Goal: Information Seeking & Learning: Learn about a topic

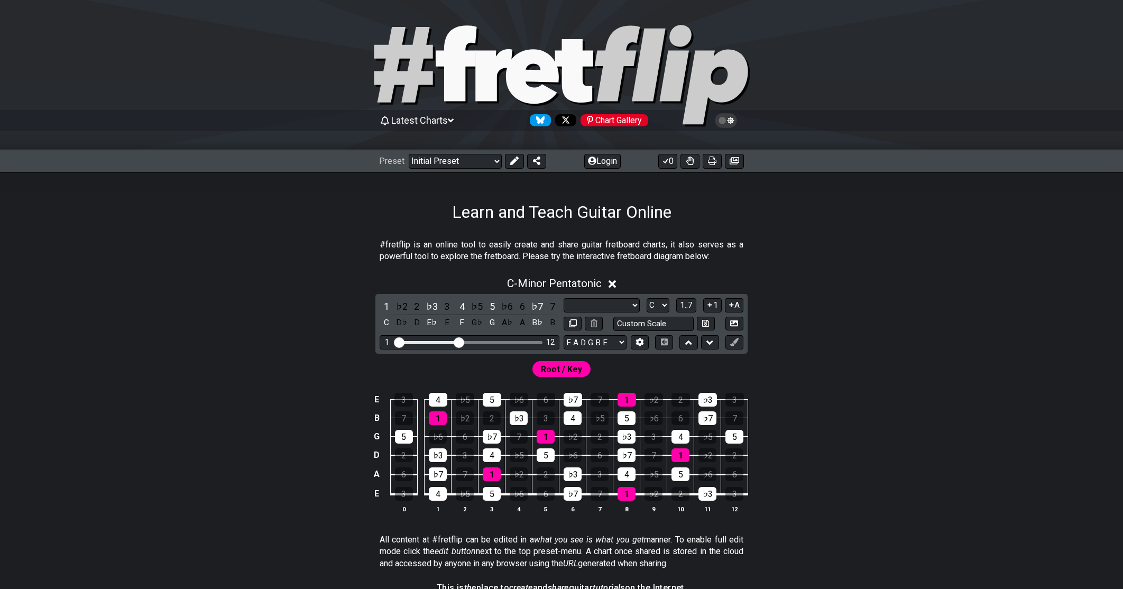
select select "Scale"
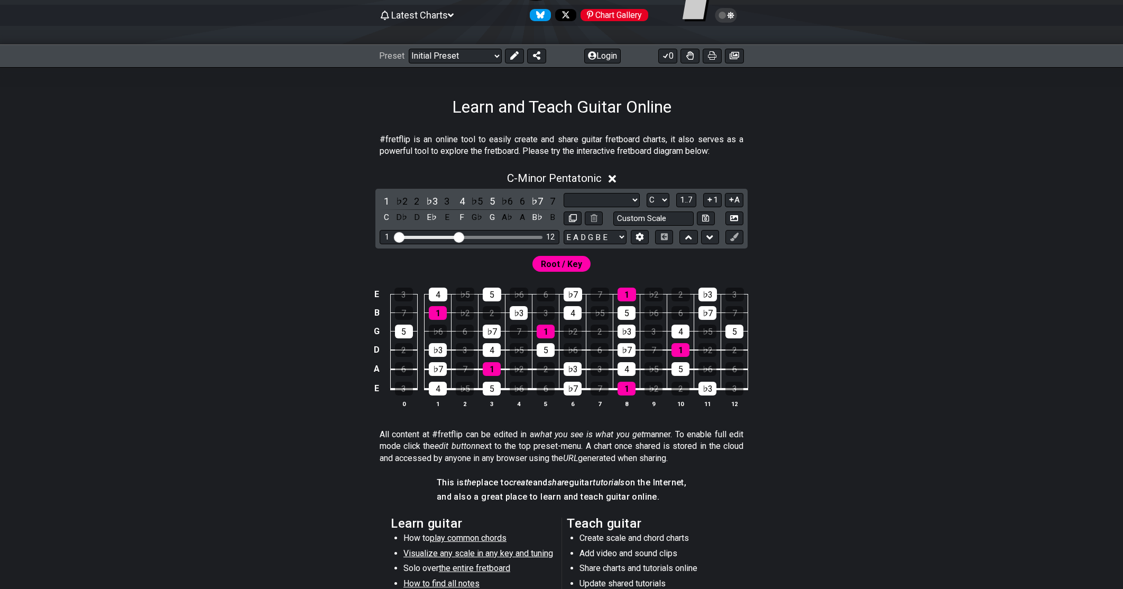
scroll to position [55, 0]
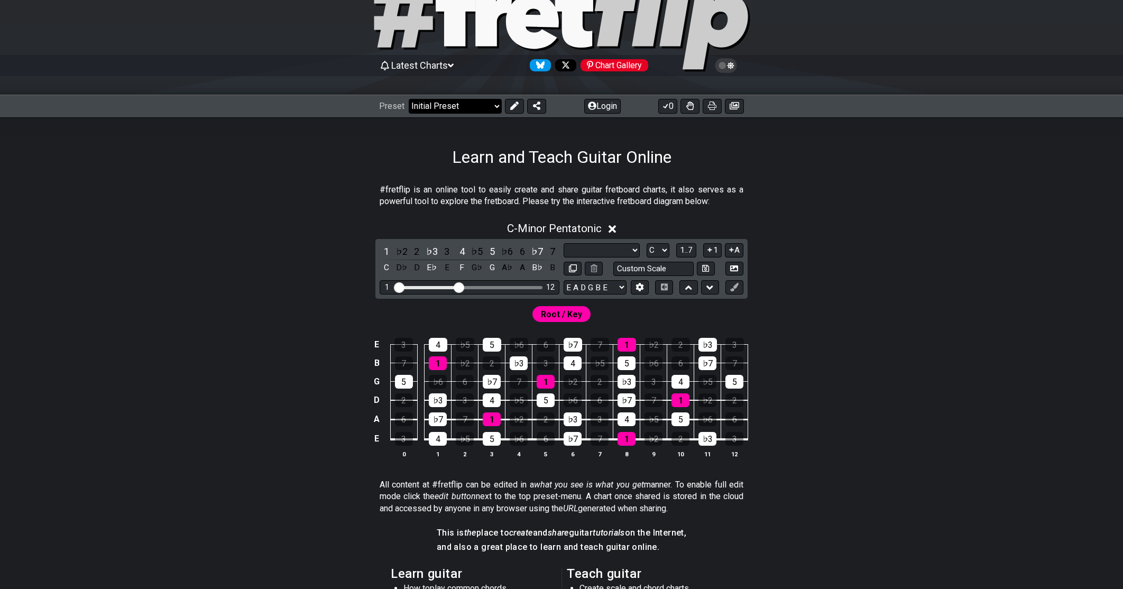
click at [490, 106] on select "Welcome to #fretflip! Initial Preset Custom Preset Minor Pentatonic Major Penta…" at bounding box center [455, 106] width 93 height 15
click at [409, 99] on select "Welcome to #fretflip! Initial Preset Custom Preset Minor Pentatonic Major Penta…" at bounding box center [455, 106] width 93 height 15
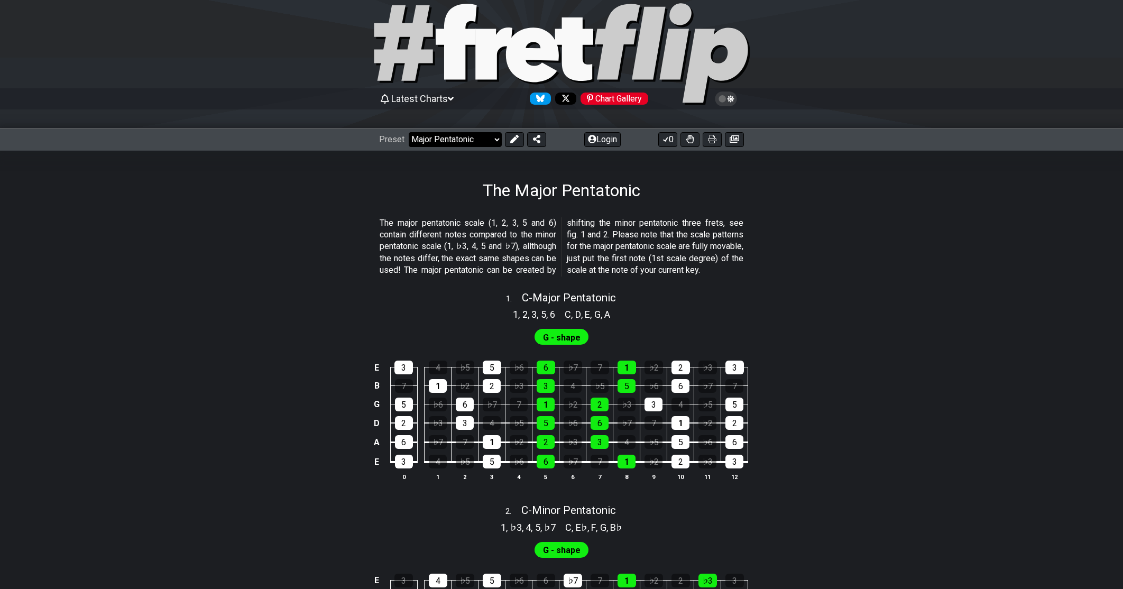
scroll to position [24, 0]
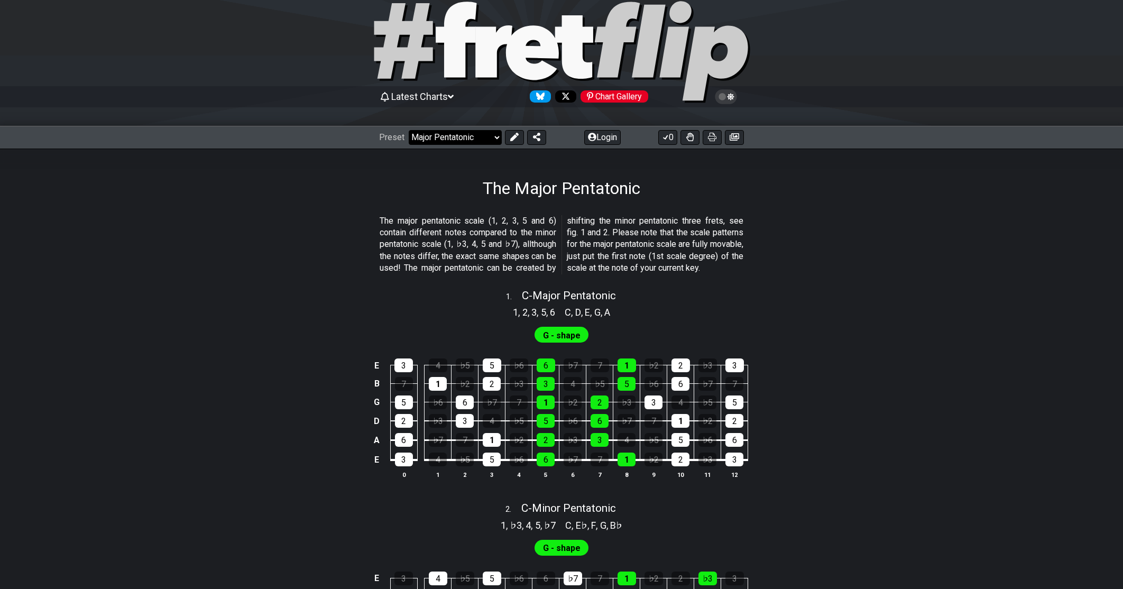
click at [484, 140] on select "Welcome to #fretflip! Initial Preset Custom Preset Minor Pentatonic Major Penta…" at bounding box center [455, 137] width 93 height 15
click at [561, 343] on span "G - shape" at bounding box center [562, 335] width 38 height 15
click at [558, 343] on span "G - shape" at bounding box center [562, 335] width 38 height 15
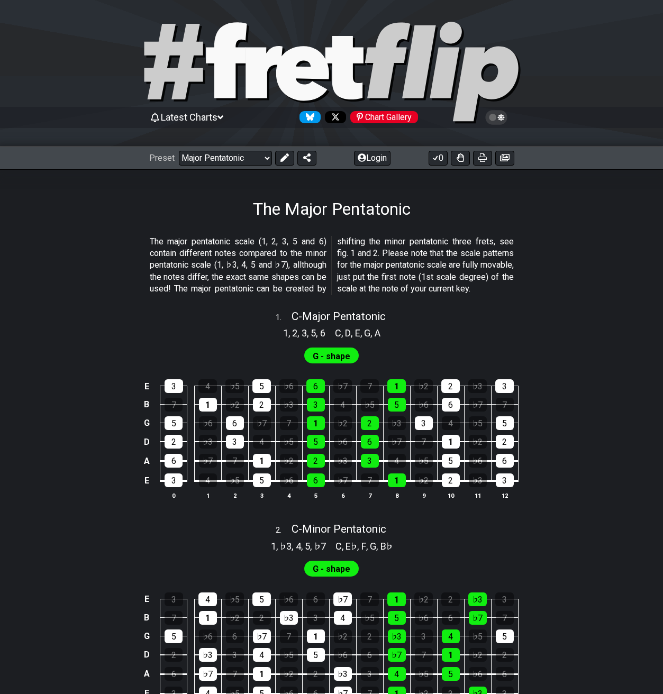
scroll to position [0, 0]
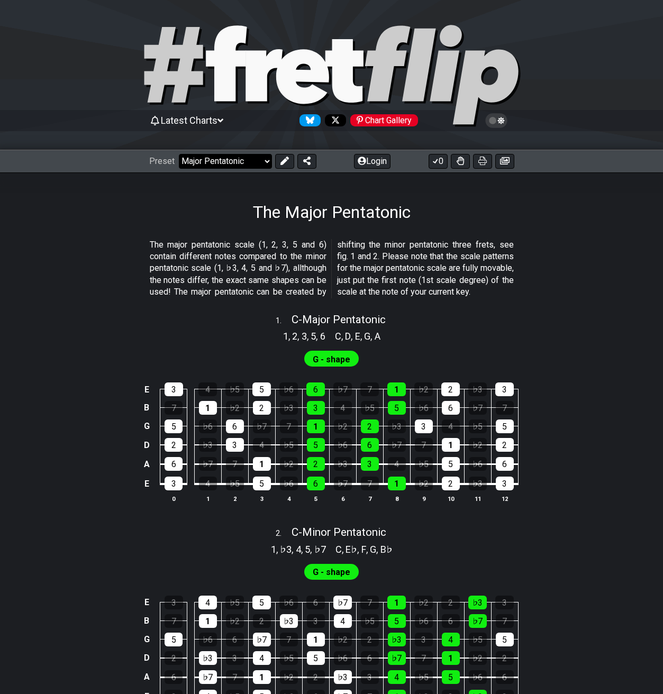
click at [250, 164] on select "Welcome to #fretflip! Initial Preset Custom Preset Minor Pentatonic Major Penta…" at bounding box center [225, 161] width 93 height 15
click at [179, 154] on select "Welcome to #fretflip! Initial Preset Custom Preset Minor Pentatonic Major Penta…" at bounding box center [225, 161] width 93 height 15
select select "/guitar-scales"
select select "C"
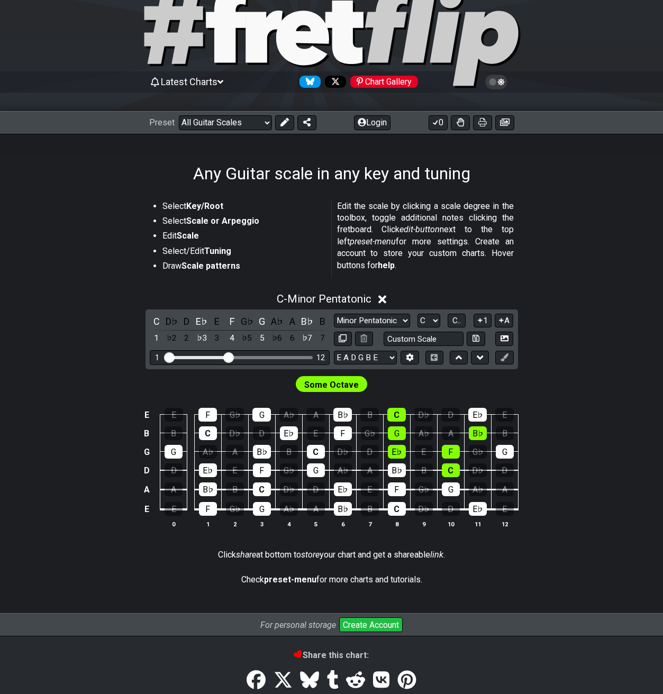
scroll to position [112, 0]
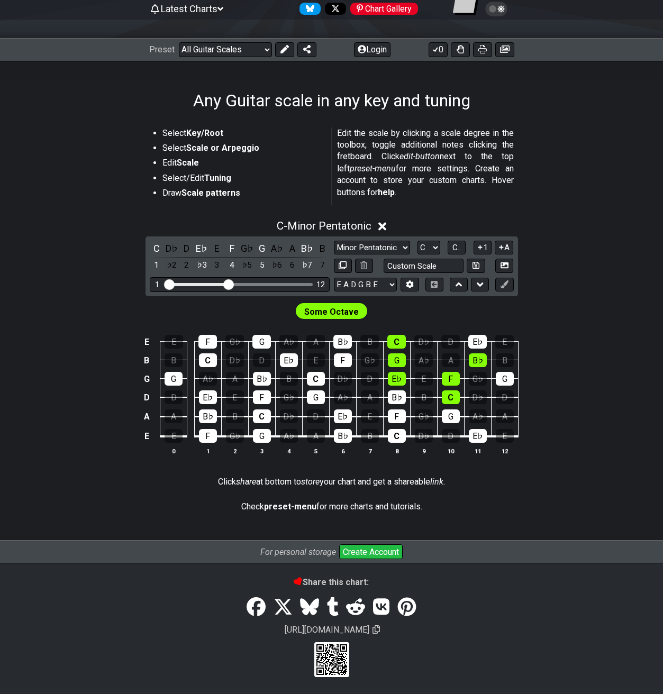
click at [323, 312] on span "Some Octave" at bounding box center [331, 311] width 54 height 15
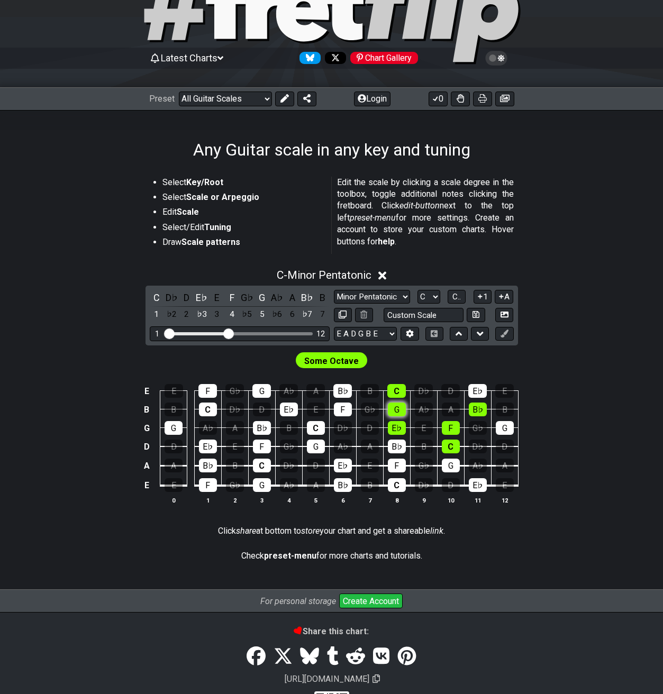
click at [398, 365] on section "Some Octave E E F G♭ G A♭ A B♭ B C D♭ D E♭ E B B C D♭ D E♭ E F G♭ G A♭ A B♭ B G…" at bounding box center [331, 432] width 663 height 174
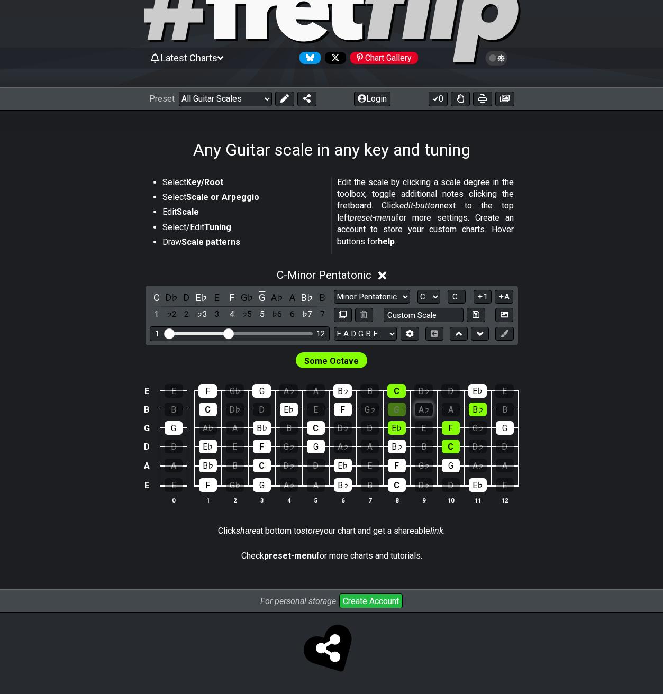
drag, startPoint x: 399, startPoint y: 405, endPoint x: 427, endPoint y: 410, distance: 28.4
click at [399, 406] on div "G" at bounding box center [397, 409] width 18 height 14
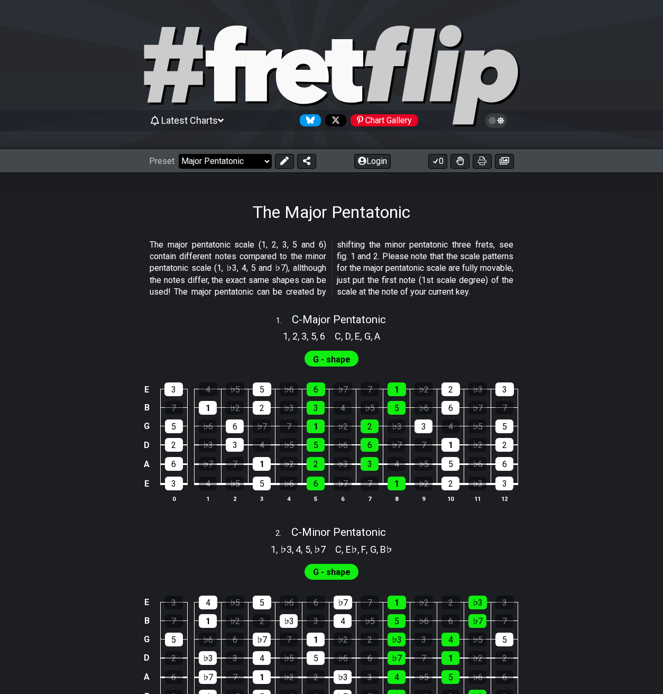
click at [234, 161] on select "Welcome to #fretflip! Initial Preset Custom Preset Minor Pentatonic Major Penta…" at bounding box center [225, 161] width 93 height 15
click at [179, 154] on select "Welcome to #fretflip! Initial Preset Custom Preset Minor Pentatonic Major Penta…" at bounding box center [225, 161] width 93 height 15
select select "/minor-pentatonic"
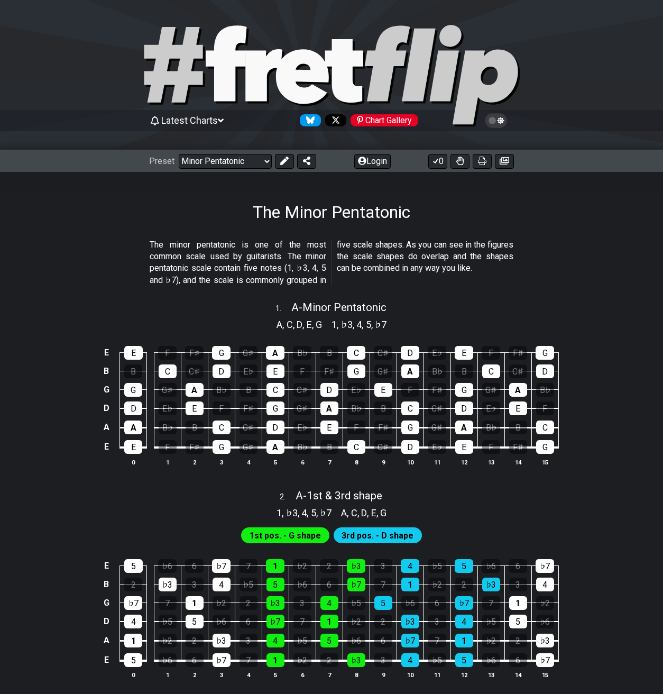
click at [233, 169] on div "Preset Welcome to #fretflip! Initial Preset Custom Preset Minor Pentatonic Majo…" at bounding box center [331, 161] width 663 height 23
click at [241, 165] on select "Welcome to #fretflip! Initial Preset Custom Preset Minor Pentatonic Major Penta…" at bounding box center [225, 161] width 93 height 15
click at [179, 154] on select "Welcome to #fretflip! Initial Preset Custom Preset Minor Pentatonic Major Penta…" at bounding box center [225, 161] width 93 height 15
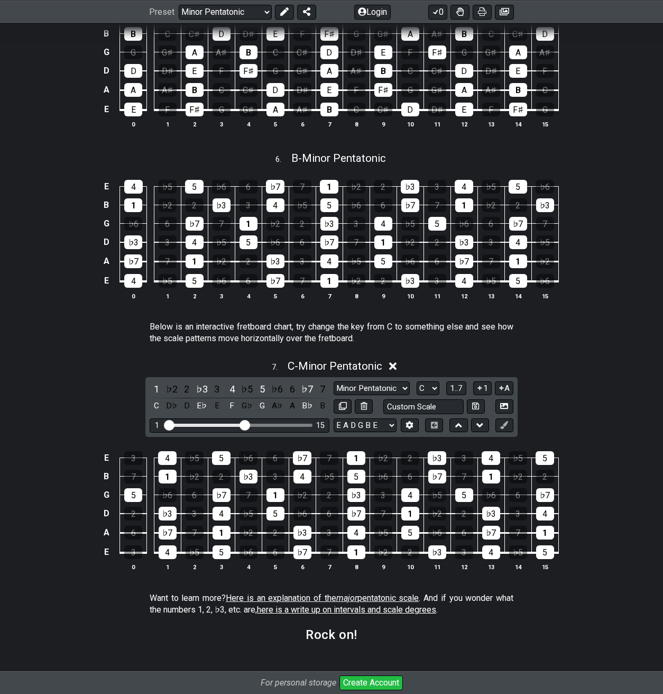
scroll to position [1294, 0]
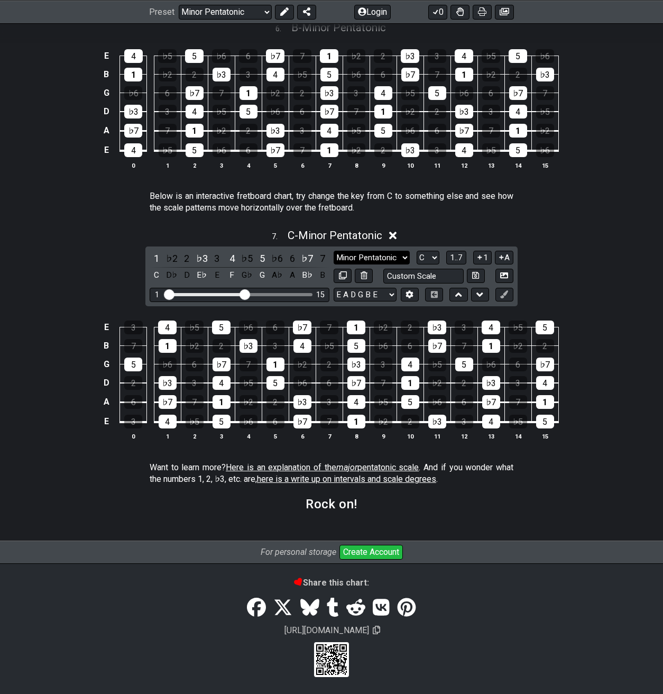
click at [396, 258] on select "Minor Pentatonic New Scale Minor Pentatonic Major Pentatonic Minor Blues Major …" at bounding box center [372, 258] width 76 height 14
click at [387, 257] on select "Minor Pentatonic New Scale Minor Pentatonic Major Pentatonic Minor Blues Major …" at bounding box center [372, 258] width 76 height 14
click at [388, 257] on select "Minor Pentatonic New Scale Minor Pentatonic Major Pentatonic Minor Blues Major …" at bounding box center [372, 258] width 76 height 14
click at [398, 255] on select "Minor Pentatonic New Scale Minor Pentatonic Major Pentatonic Minor Blues Major …" at bounding box center [372, 258] width 76 height 14
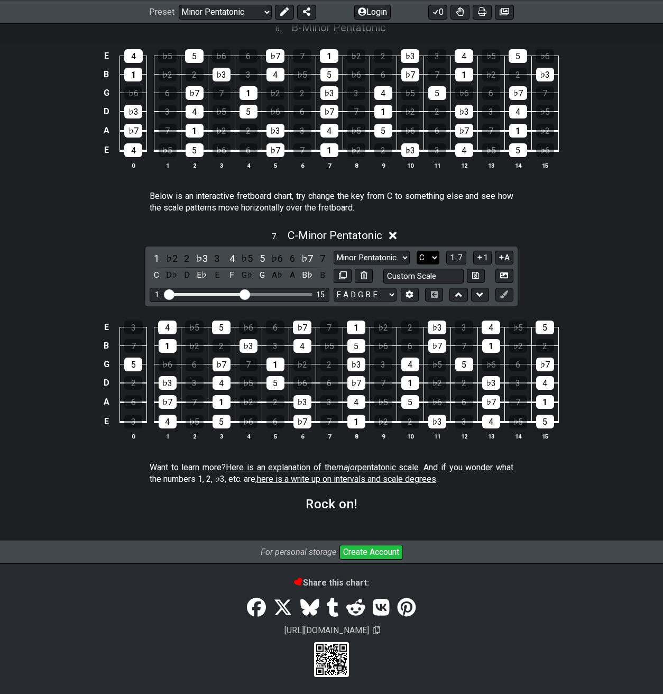
click at [437, 256] on select "A♭ A A♯ B♭ B C C♯ D♭ D D♯ E♭ E F F♯ G♭ G G♯" at bounding box center [428, 258] width 23 height 14
select select "A"
click at [417, 265] on select "A♭ A A♯ B♭ B C C♯ D♭ D D♯ E♭ E F F♯ G♭ G G♯" at bounding box center [428, 258] width 23 height 14
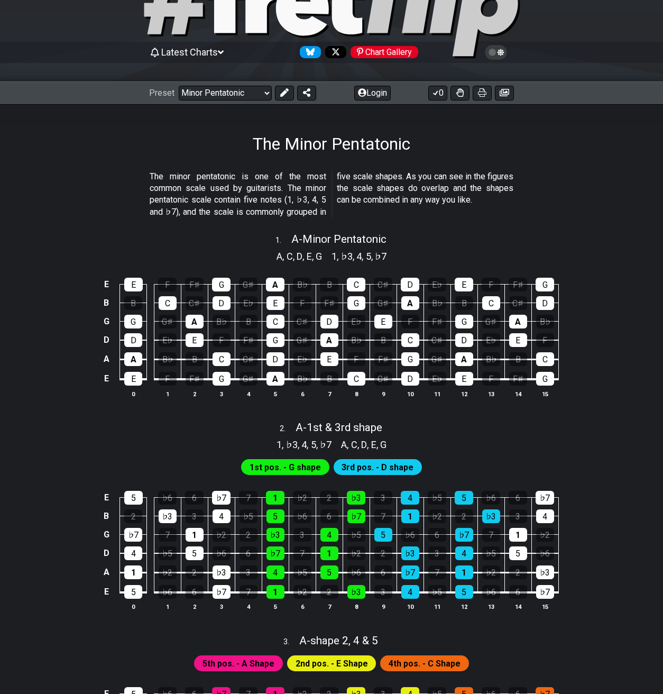
scroll to position [66, 0]
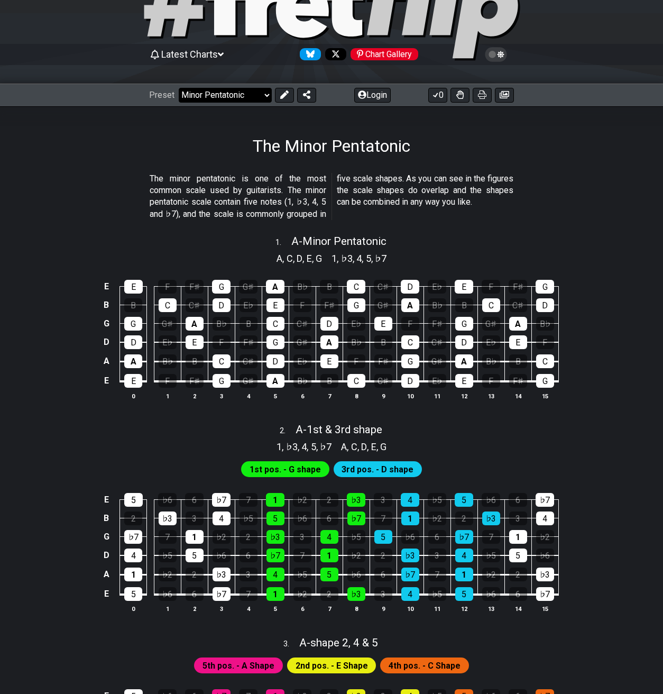
click at [251, 94] on select "Welcome to #fretflip! Initial Preset Custom Preset Minor Pentatonic Major Penta…" at bounding box center [225, 95] width 93 height 15
click at [179, 88] on select "Welcome to #fretflip! Initial Preset Custom Preset Minor Pentatonic Major Penta…" at bounding box center [225, 95] width 93 height 15
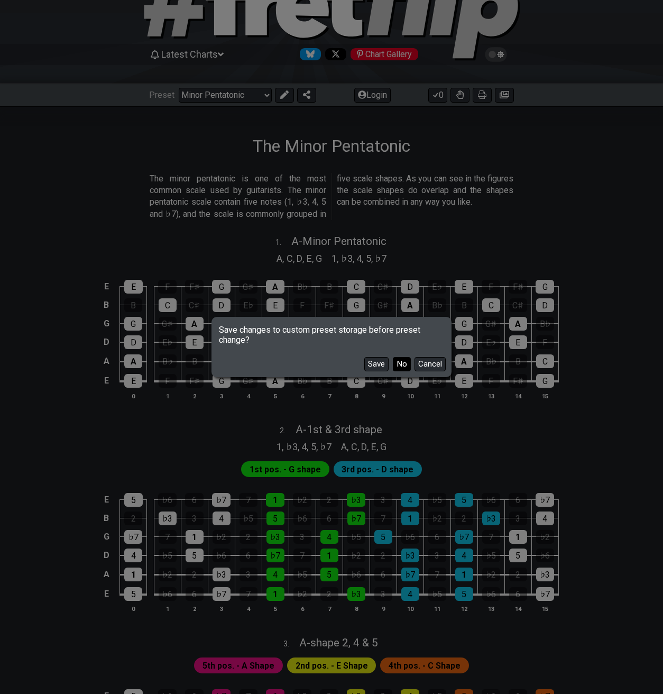
click at [406, 360] on button "No" at bounding box center [402, 364] width 18 height 14
select select "/welcome"
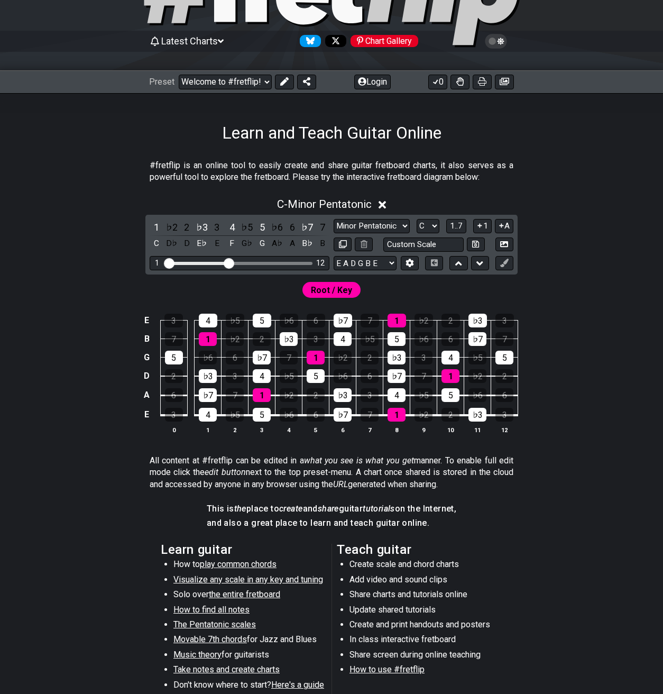
scroll to position [61, 0]
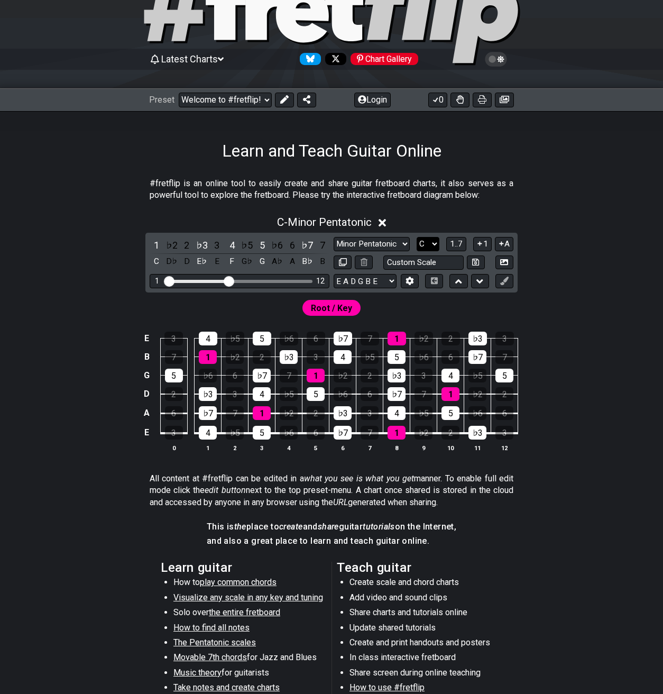
click at [431, 241] on select "A♭ A A♯ B♭ B C C♯ D♭ D D♯ E♭ E F F♯ G♭ G G♯" at bounding box center [428, 244] width 23 height 14
click at [417, 237] on select "A♭ A A♯ B♭ B C C♯ D♭ D D♯ E♭ E F F♯ G♭ G G♯" at bounding box center [428, 244] width 23 height 14
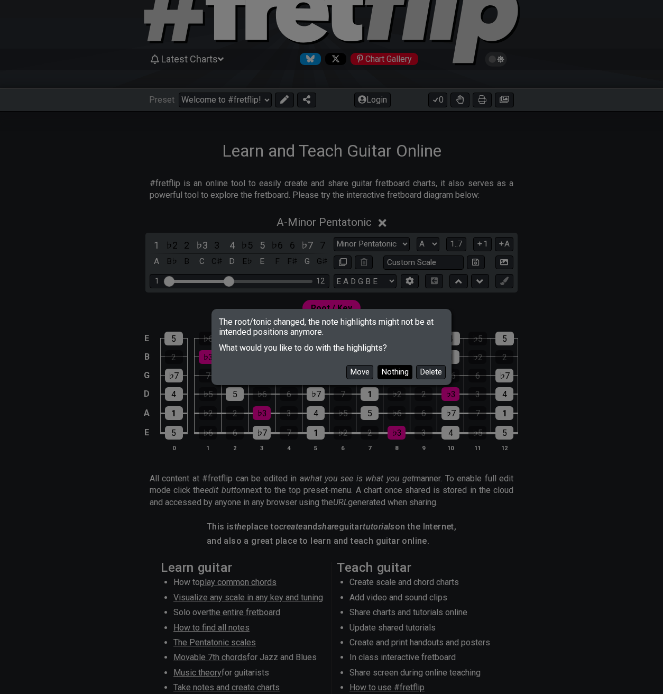
click at [392, 372] on button "Nothing" at bounding box center [395, 372] width 35 height 14
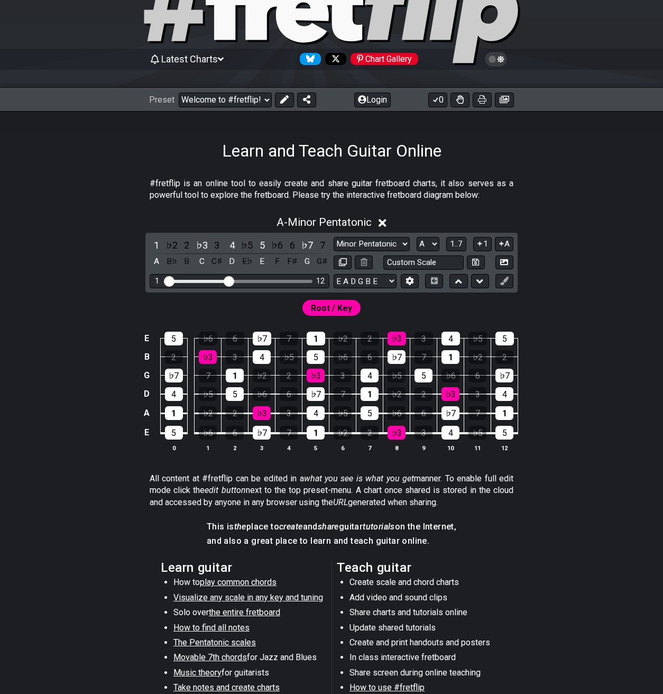
click at [345, 309] on span "Root / Key" at bounding box center [331, 307] width 41 height 15
click at [432, 242] on select "A♭ A A♯ B♭ B C C♯ D♭ D D♯ E♭ E F F♯ G♭ G G♯" at bounding box center [428, 244] width 23 height 14
click at [417, 237] on select "A♭ A A♯ B♭ B C C♯ D♭ D D♯ E♭ E F F♯ G♭ G G♯" at bounding box center [428, 244] width 23 height 14
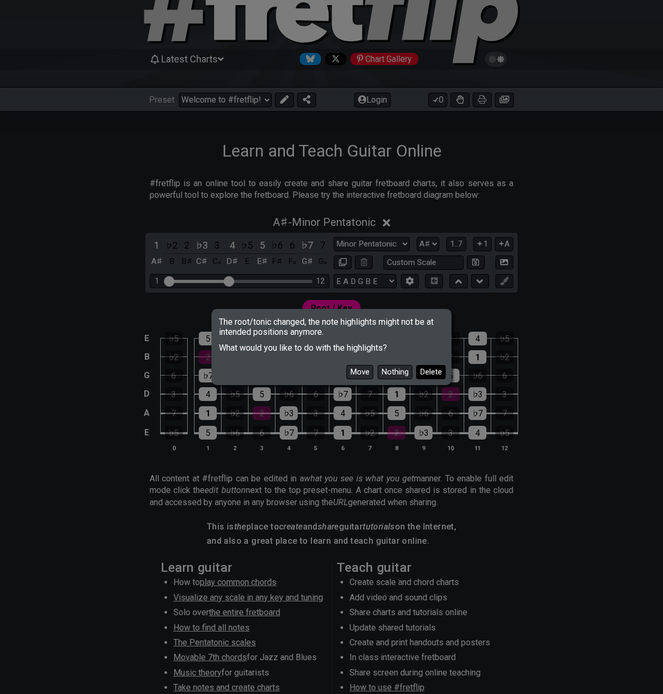
click at [428, 367] on button "Delete" at bounding box center [431, 372] width 30 height 14
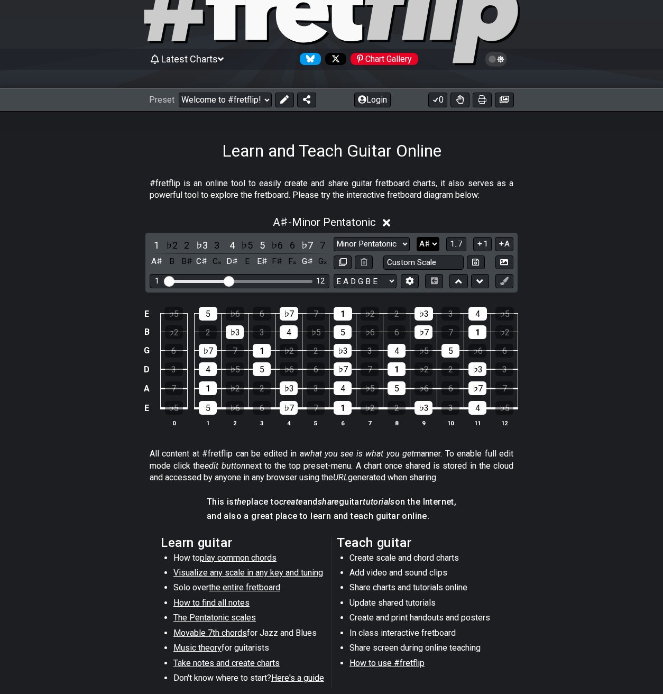
click at [431, 246] on select "A♭ A A♯ B♭ B C C♯ D♭ D D♯ E♭ E F F♯ G♭ G G♯" at bounding box center [428, 244] width 23 height 14
select select "A"
click at [417, 237] on select "A♭ A A♯ B♭ B C C♯ D♭ D D♯ E♭ E F F♯ G♭ G G♯" at bounding box center [428, 244] width 23 height 14
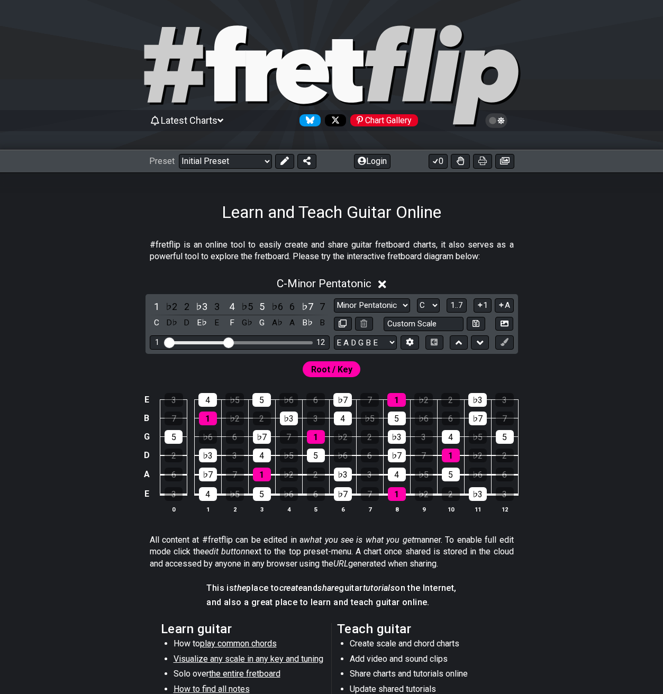
scroll to position [62, 0]
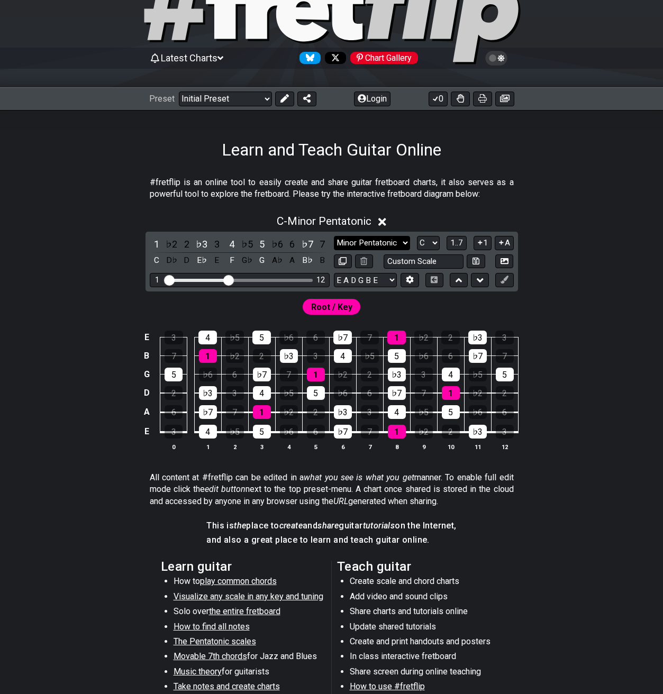
click at [390, 245] on select "Minor Pentatonic Click to edit Minor Pentatonic Major Pentatonic Minor Blues Ma…" at bounding box center [372, 243] width 76 height 14
click at [235, 93] on select "Welcome to #fretflip! Initial Preset Custom Preset Minor Pentatonic Major Penta…" at bounding box center [225, 98] width 93 height 15
click at [179, 91] on select "Welcome to #fretflip! Initial Preset Custom Preset Minor Pentatonic Major Penta…" at bounding box center [225, 98] width 93 height 15
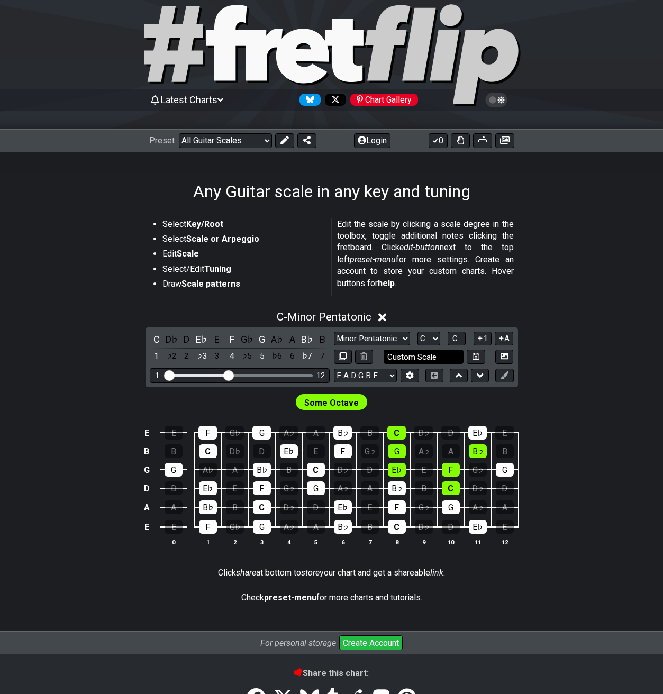
scroll to position [22, 0]
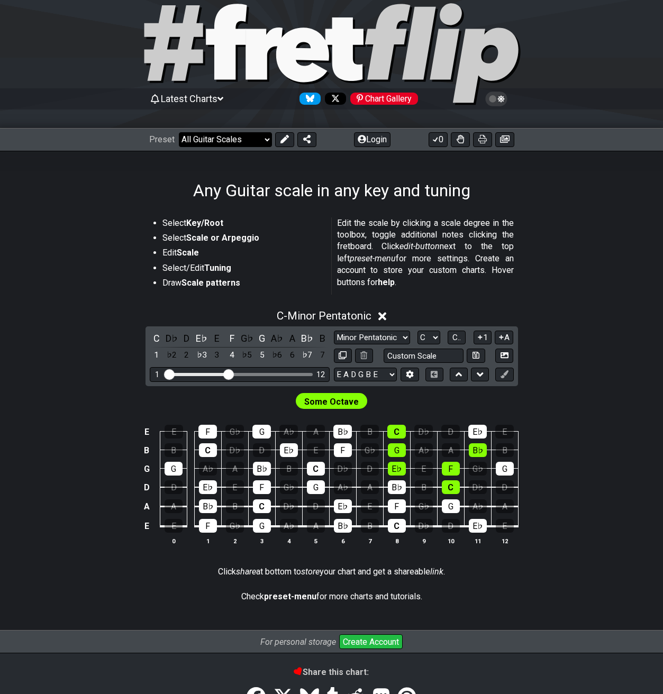
click at [247, 141] on select "Welcome to #fretflip! Initial Preset Custom Preset Minor Pentatonic Major Penta…" at bounding box center [225, 139] width 93 height 15
click at [179, 132] on select "Welcome to #fretflip! Initial Preset Custom Preset Minor Pentatonic Major Penta…" at bounding box center [225, 139] width 93 height 15
select select "/major-pentatonic"
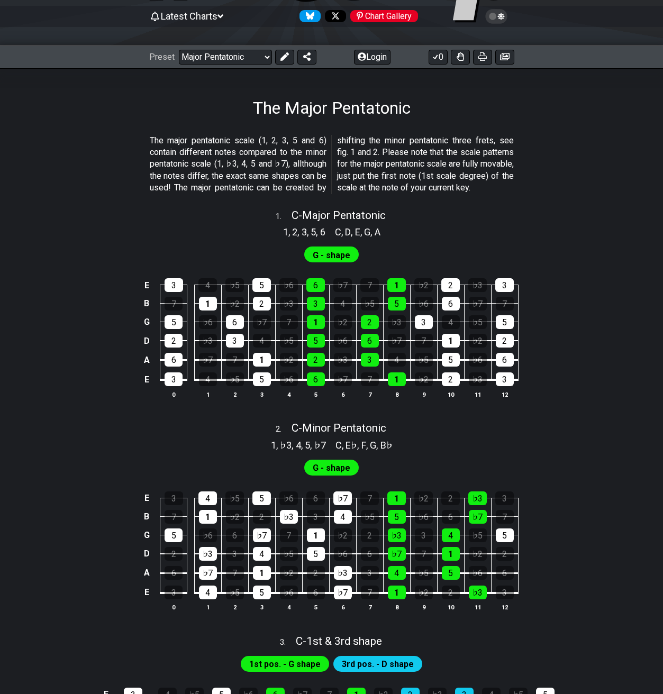
scroll to position [105, 0]
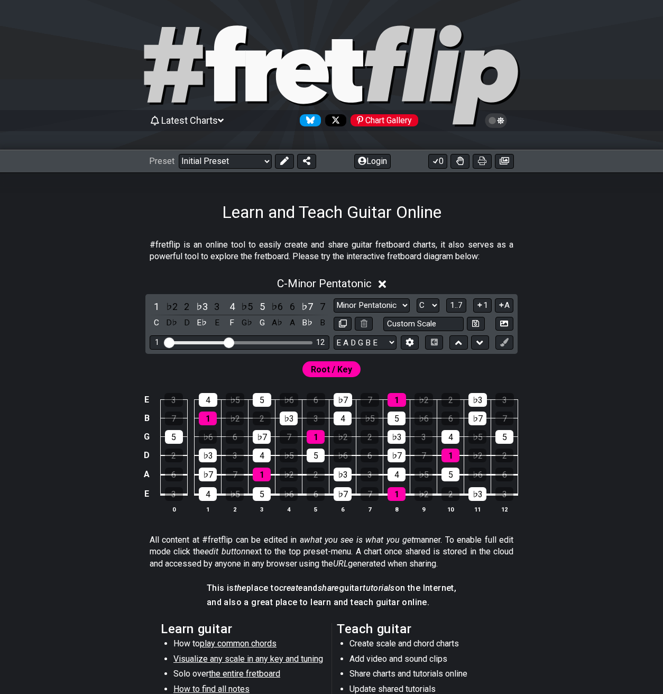
scroll to position [61, 0]
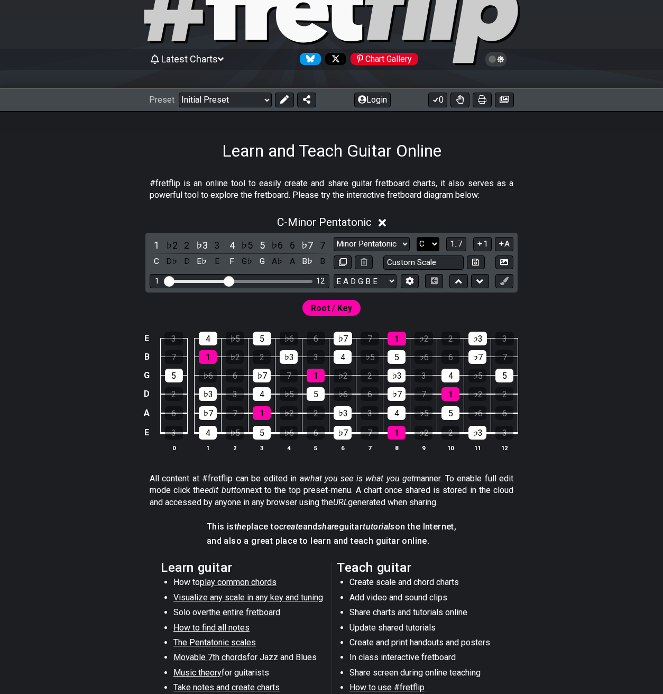
click at [432, 244] on select "A♭ A A♯ B♭ B C C♯ D♭ D D♯ E♭ E F F♯ G♭ G G♯" at bounding box center [428, 244] width 23 height 14
select select "A"
click at [417, 237] on select "A♭ A A♯ B♭ B C C♯ D♭ D D♯ E♭ E F F♯ G♭ G G♯" at bounding box center [428, 244] width 23 height 14
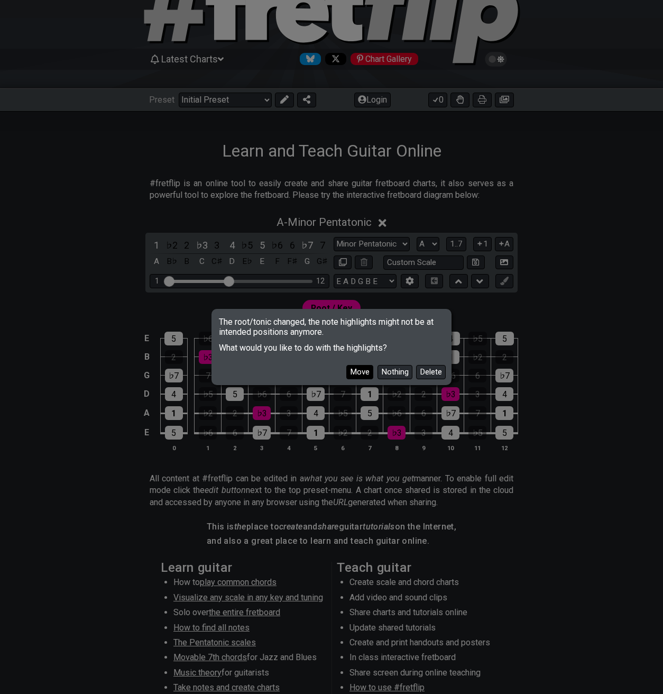
click at [363, 371] on button "Move" at bounding box center [359, 372] width 27 height 14
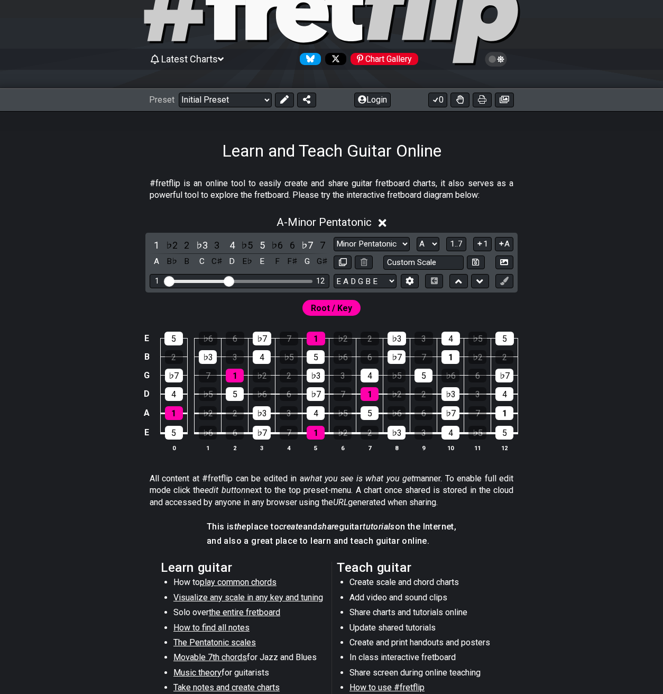
click at [347, 308] on span "Root / Key" at bounding box center [331, 307] width 41 height 15
click at [460, 241] on span "1..7" at bounding box center [456, 244] width 13 height 10
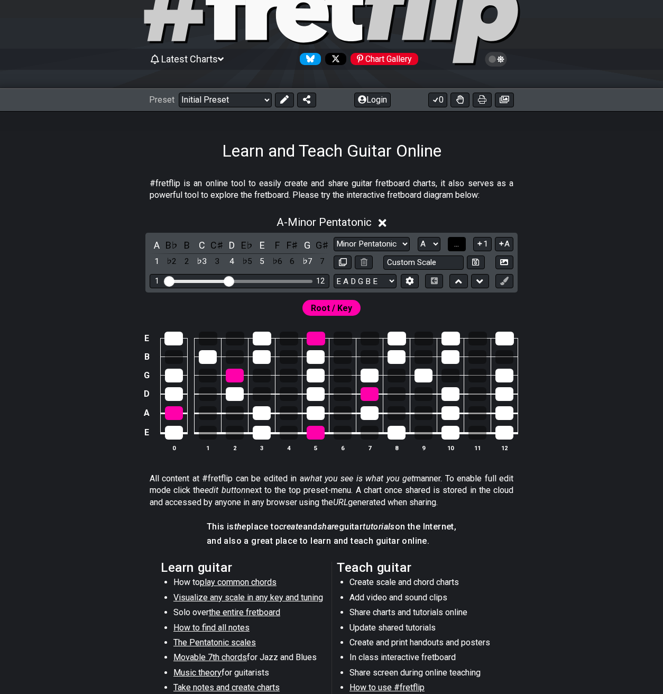
click at [459, 241] on span "..." at bounding box center [456, 244] width 5 height 10
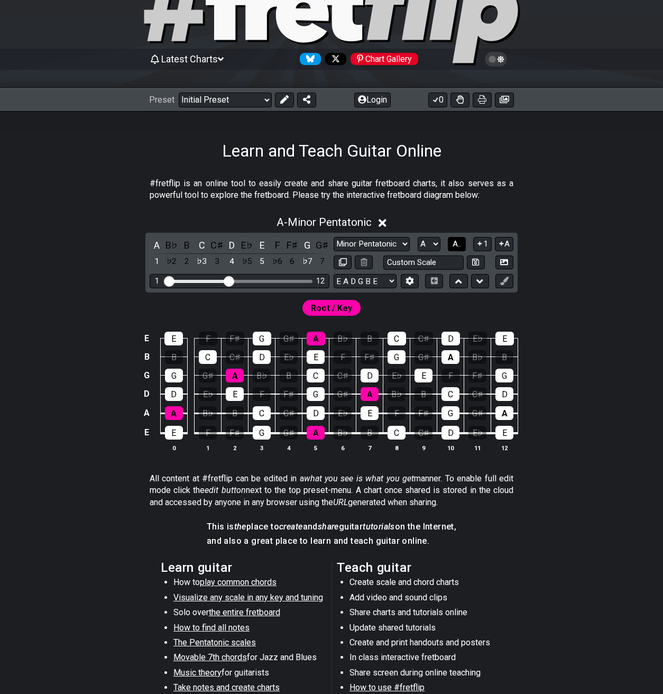
click at [460, 241] on span "A.." at bounding box center [457, 244] width 8 height 10
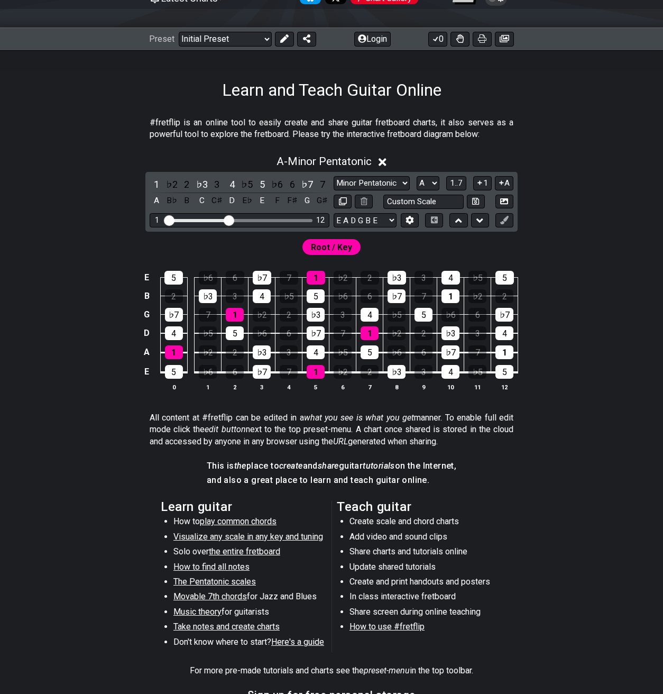
scroll to position [121, 0]
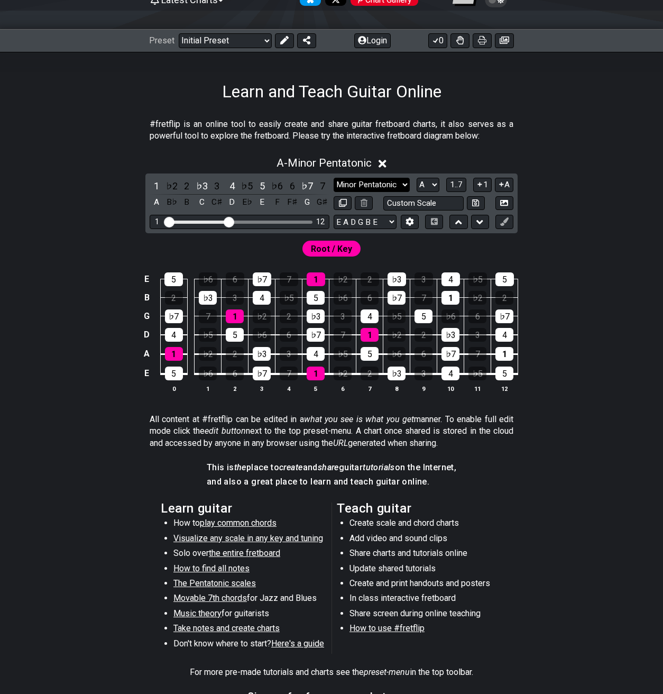
click at [391, 185] on select "Minor Pentatonic Click to edit Minor Pentatonic Major Pentatonic Minor Blues Ma…" at bounding box center [372, 185] width 76 height 14
